Goal: Task Accomplishment & Management: Manage account settings

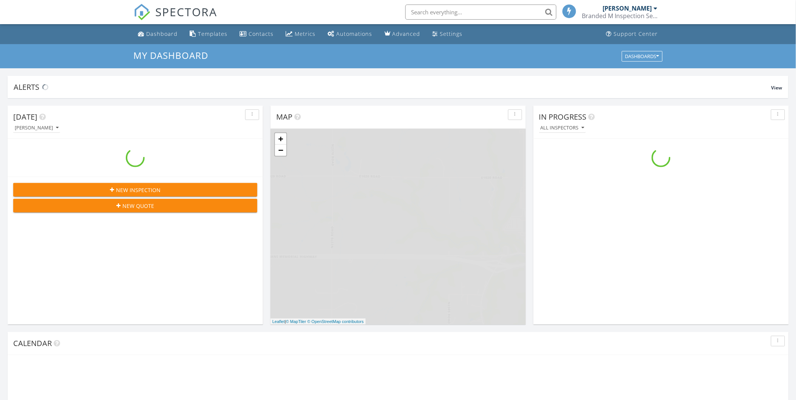
scroll to position [701, 810]
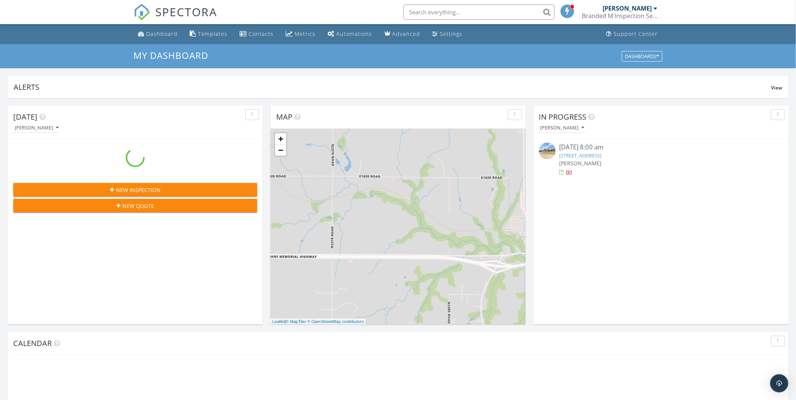
click at [426, 8] on input "text" at bounding box center [479, 12] width 151 height 15
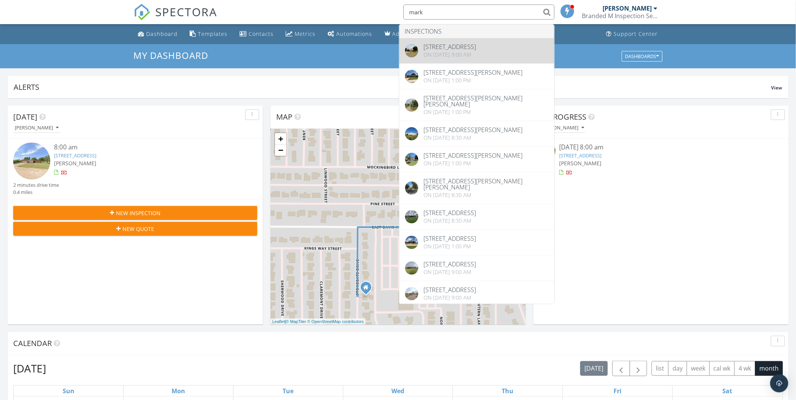
type input "mark"
click at [450, 52] on h3 "My Dashboard" at bounding box center [398, 55] width 529 height 10
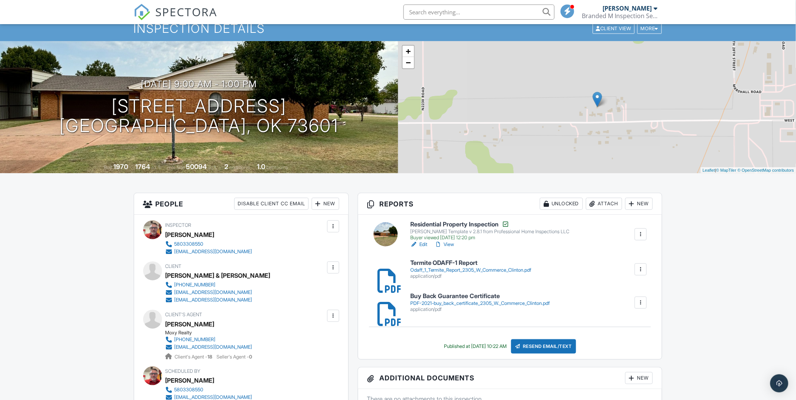
scroll to position [126, 0]
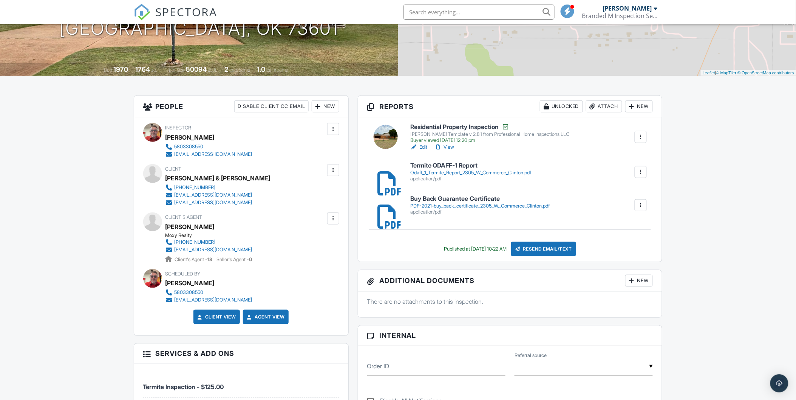
click at [448, 133] on div "[PERSON_NAME] Template v 2.8.1 from Professional Home Inspections LLC" at bounding box center [489, 134] width 159 height 6
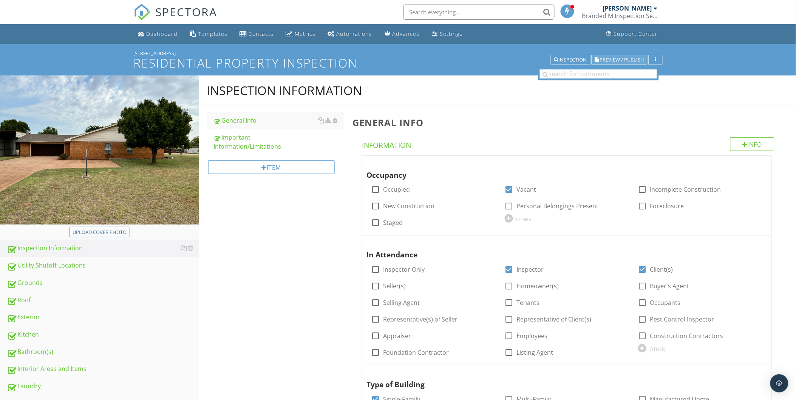
click at [625, 57] on span "Preview / Publish" at bounding box center [622, 59] width 44 height 5
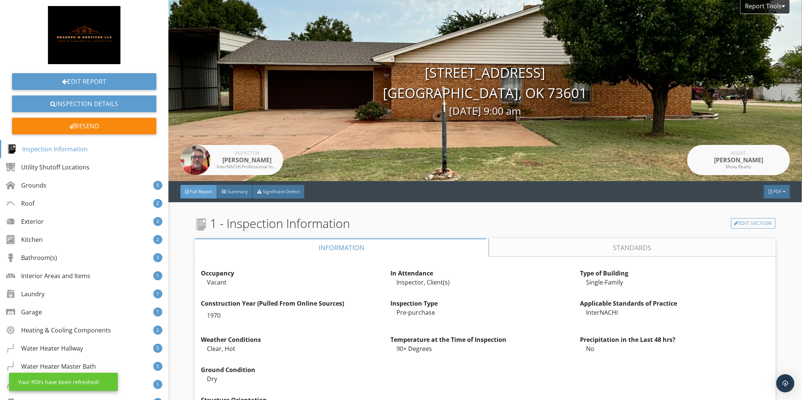
click at [769, 192] on div at bounding box center [771, 192] width 4 height 5
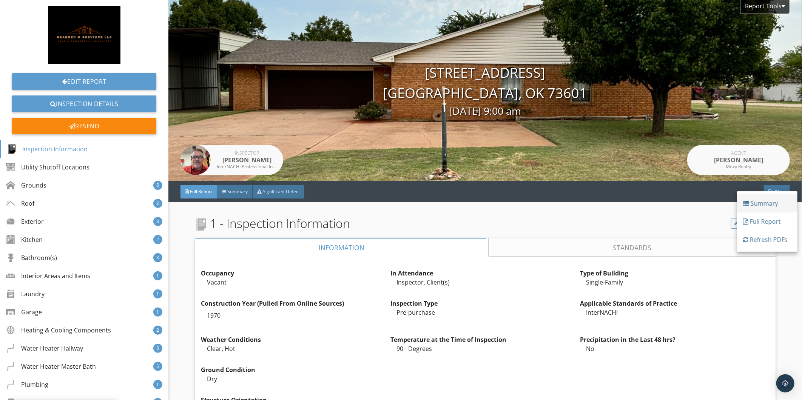
click at [760, 202] on div "Summary" at bounding box center [768, 203] width 48 height 9
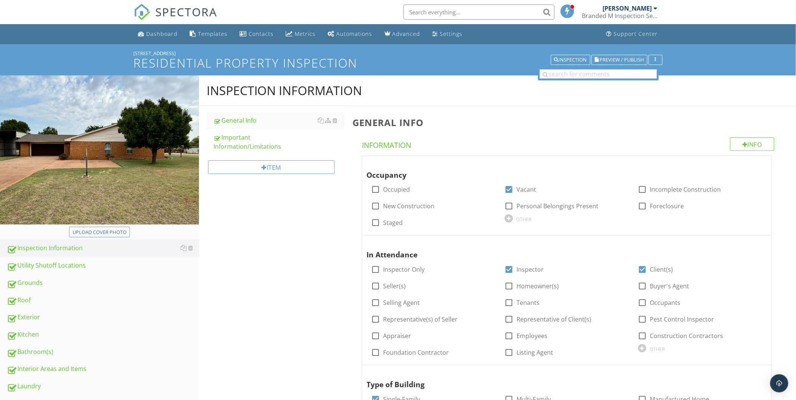
click at [436, 9] on input "text" at bounding box center [479, 12] width 151 height 15
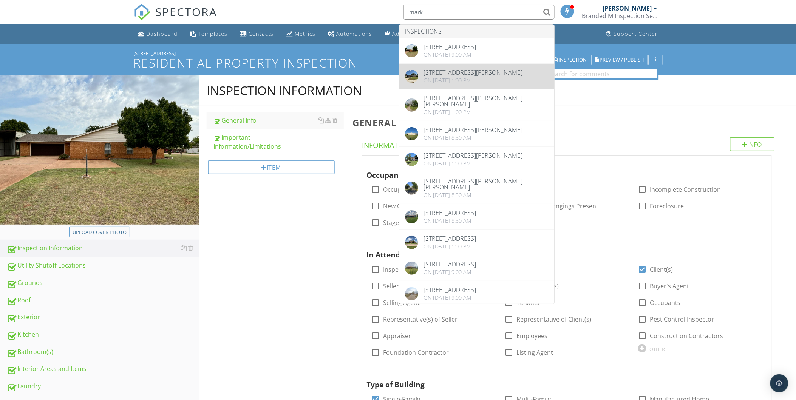
type input "mark"
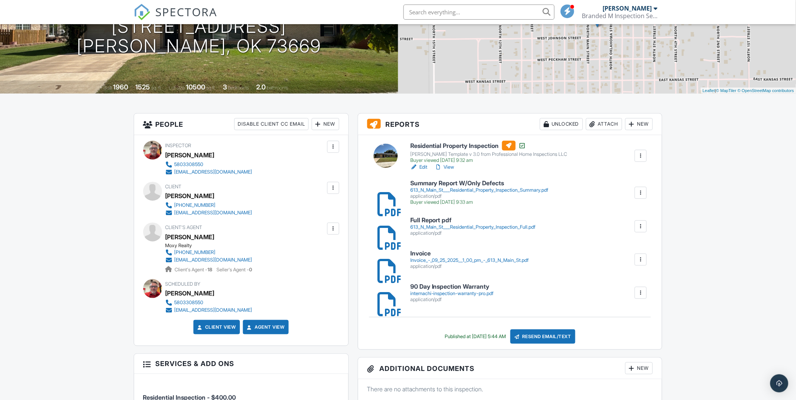
scroll to position [126, 0]
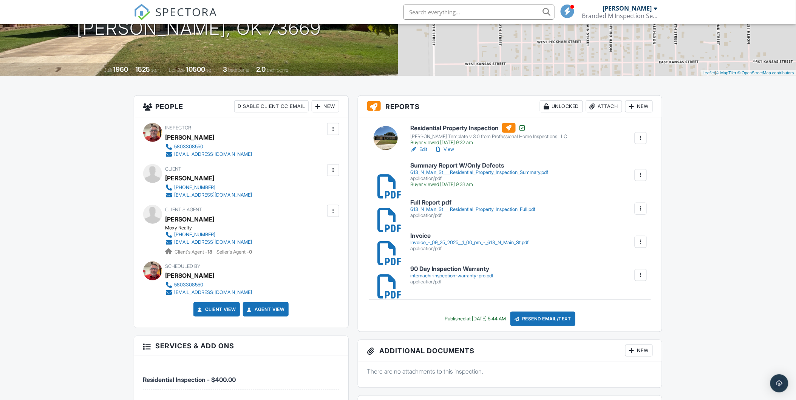
click at [441, 172] on div "613_N_Main_St___Residential_Property_Inspection_Summary.pdf" at bounding box center [479, 173] width 138 height 6
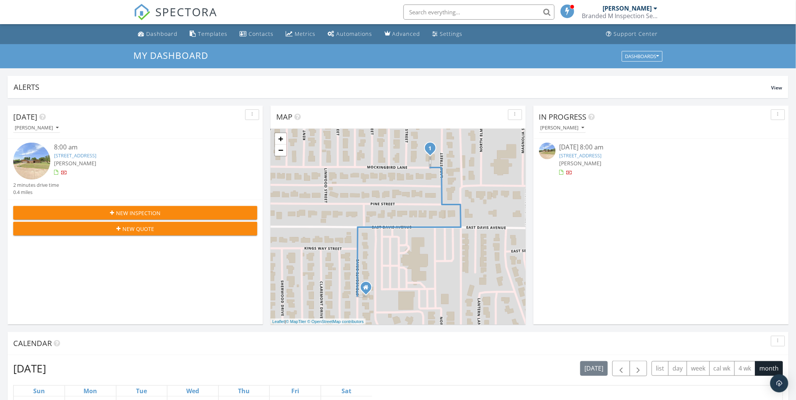
scroll to position [701, 810]
click at [584, 156] on link "1535 Mockingbird Ln, Weatherford, OK 73096" at bounding box center [581, 155] width 42 height 7
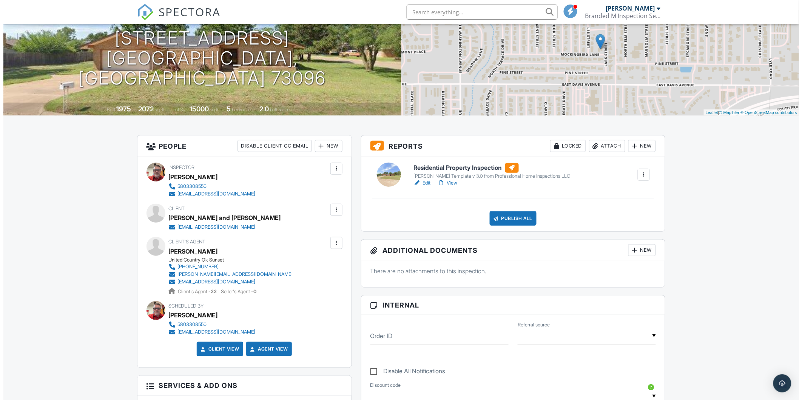
scroll to position [42, 0]
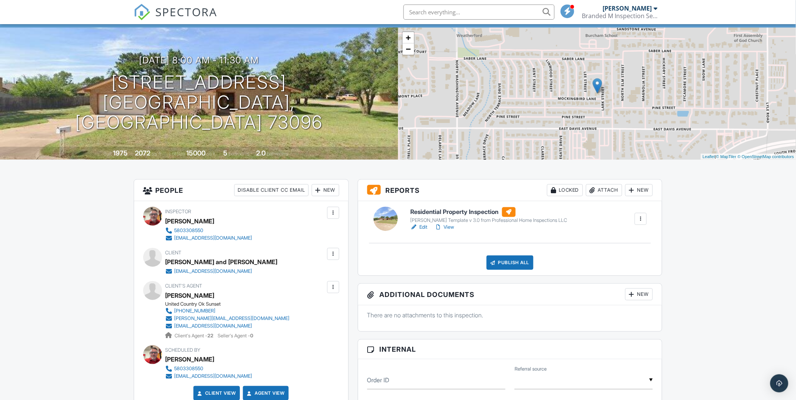
click at [565, 190] on div "Locked" at bounding box center [565, 190] width 36 height 12
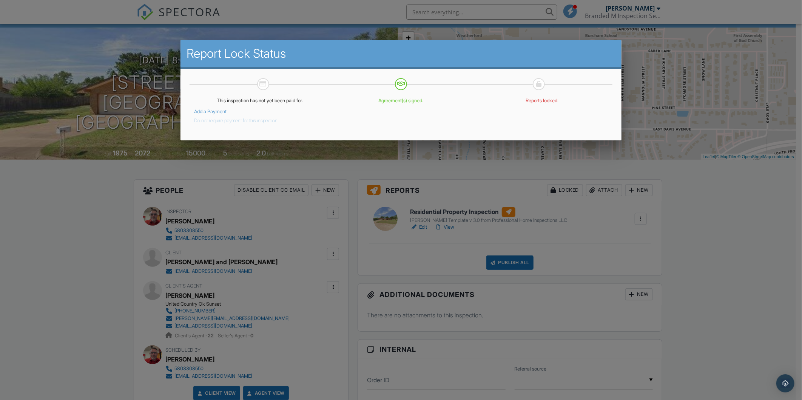
click at [221, 120] on button "Do not require payment for this inspection." at bounding box center [236, 119] width 85 height 9
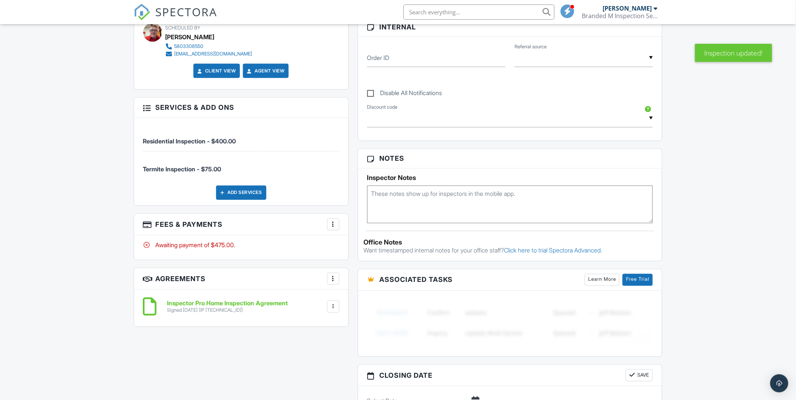
scroll to position [378, 0]
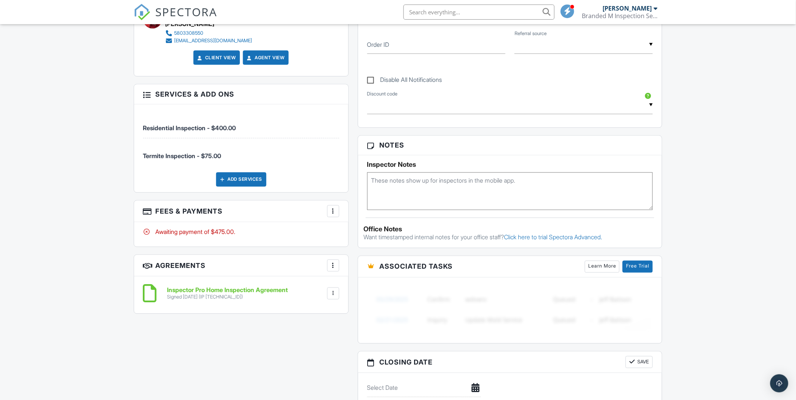
click at [330, 213] on div at bounding box center [333, 212] width 8 height 8
click at [360, 272] on li "View Invoice" at bounding box center [371, 272] width 79 height 19
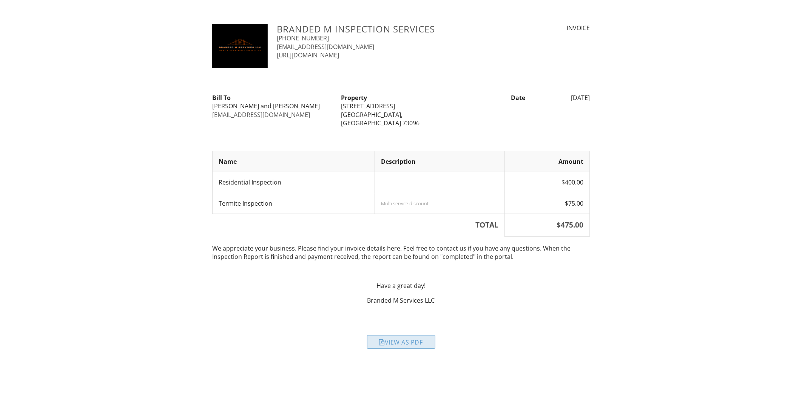
click at [404, 336] on div "View as PDF" at bounding box center [401, 343] width 68 height 14
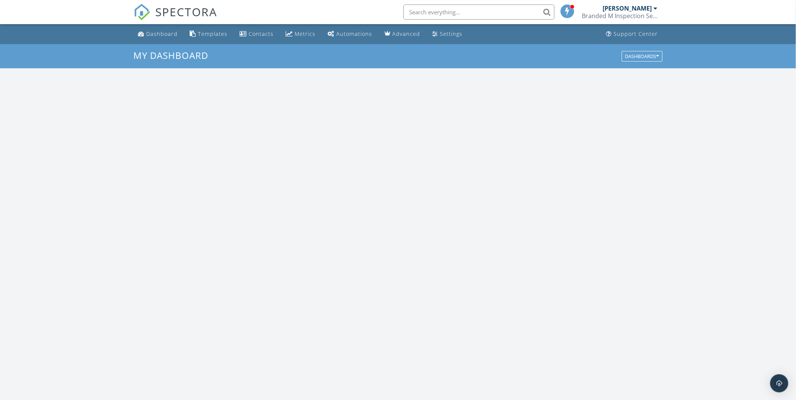
scroll to position [701, 810]
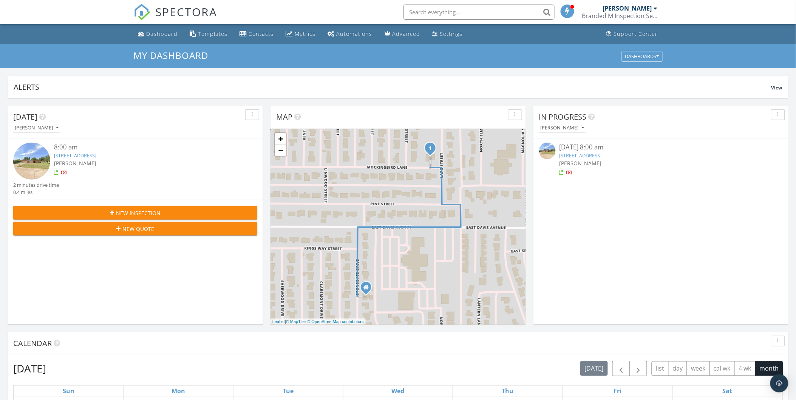
click at [450, 12] on input "text" at bounding box center [479, 12] width 151 height 15
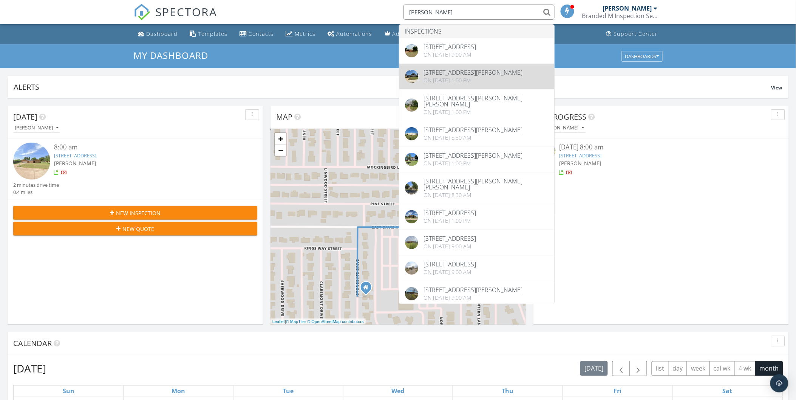
type input "mark haney"
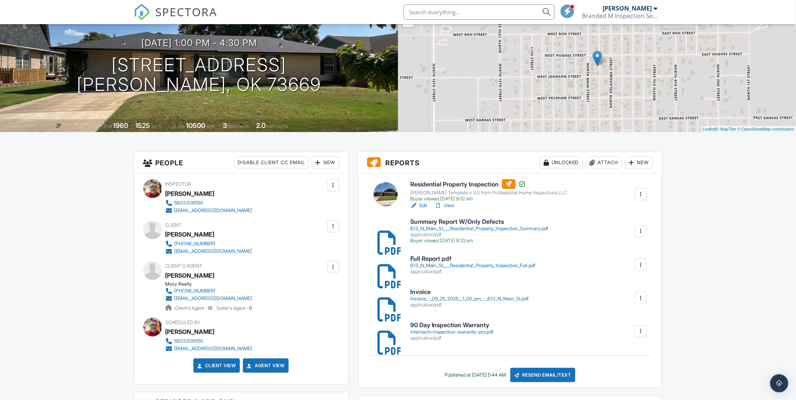
scroll to position [42, 0]
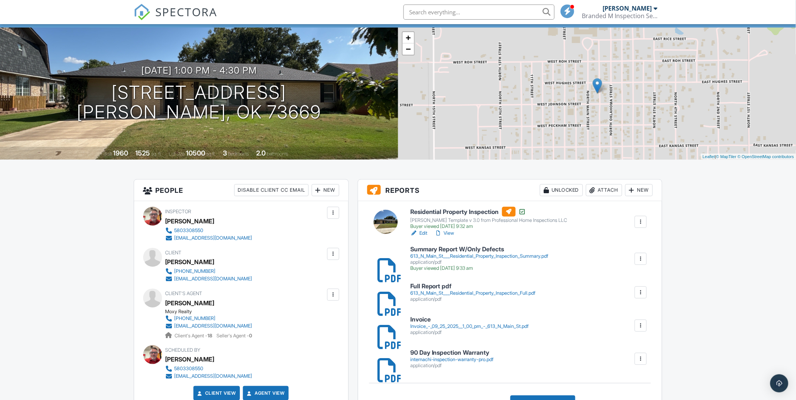
click at [447, 218] on div "[PERSON_NAME] Template v 3.0 from Professional Home Inspections LLC" at bounding box center [488, 221] width 157 height 6
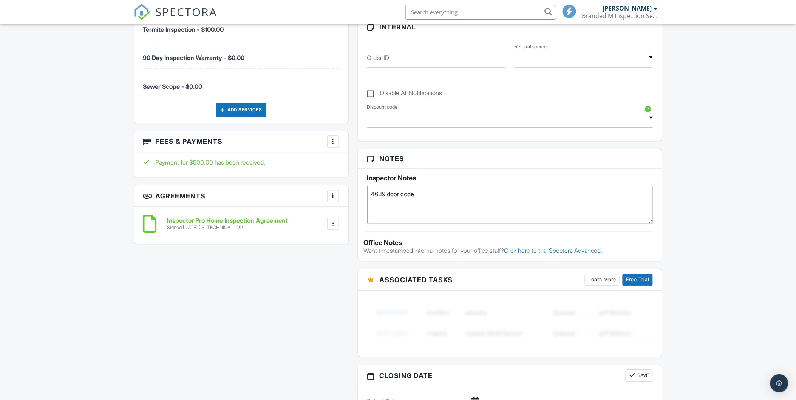
scroll to position [462, 0]
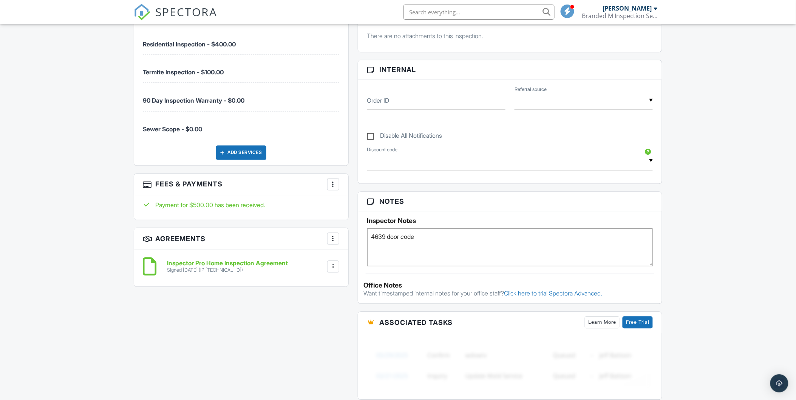
click at [337, 186] on div "More" at bounding box center [333, 185] width 12 height 12
click at [362, 244] on li "View Invoice" at bounding box center [371, 245] width 79 height 19
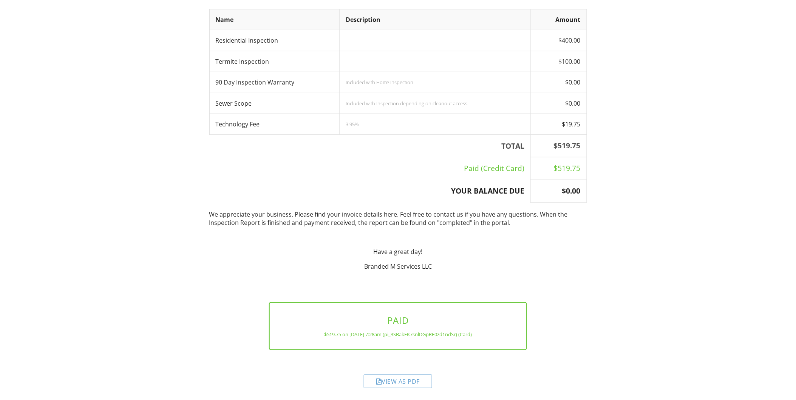
scroll to position [144, 0]
click at [387, 379] on div "View as PDF" at bounding box center [398, 381] width 68 height 14
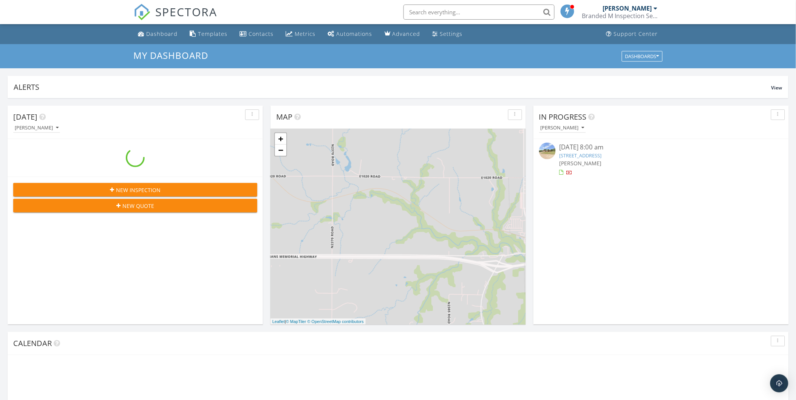
scroll to position [701, 810]
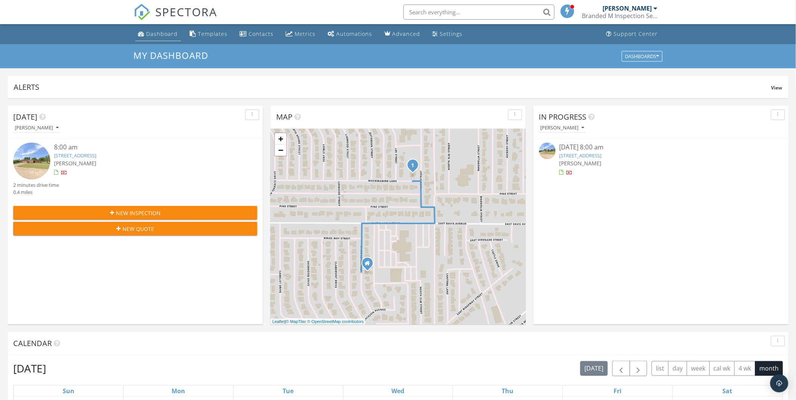
click at [159, 37] on div "Dashboard" at bounding box center [162, 33] width 31 height 7
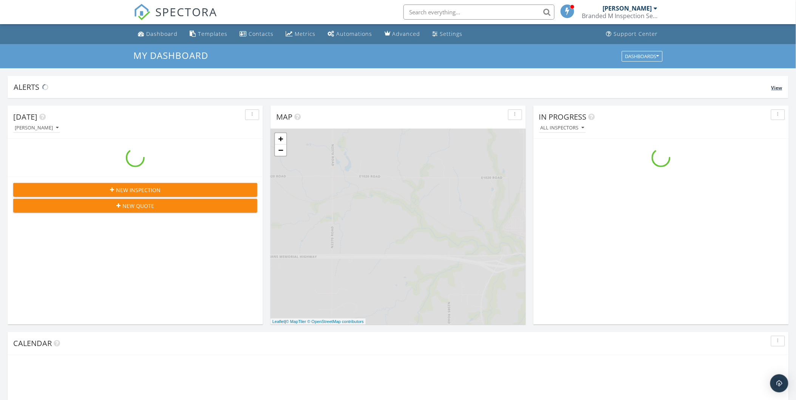
scroll to position [701, 810]
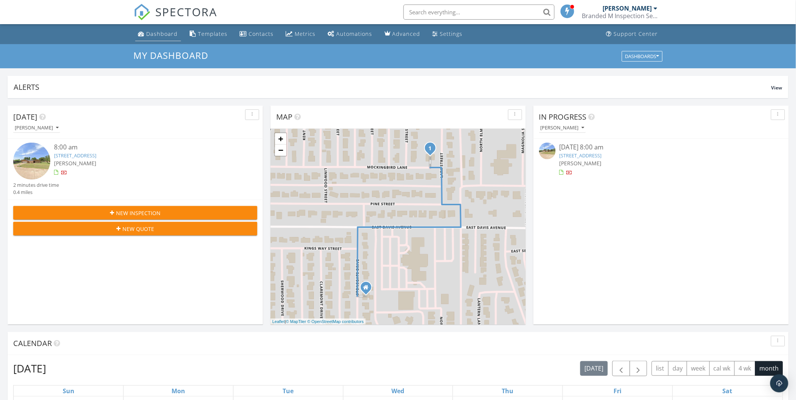
click at [155, 35] on div "Dashboard" at bounding box center [162, 33] width 31 height 7
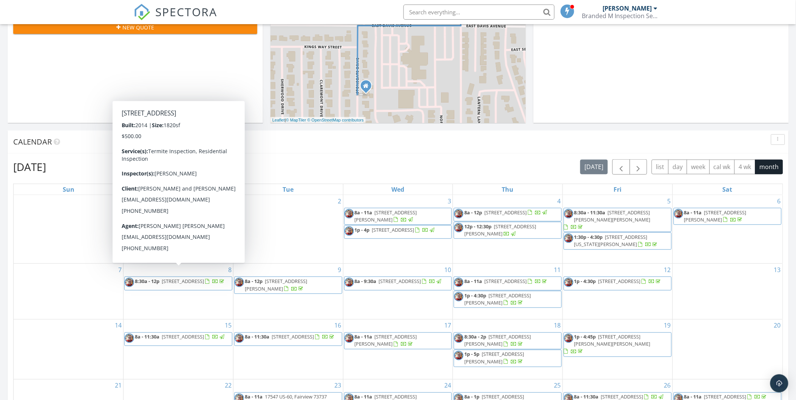
scroll to position [338, 0]
